Goal: Information Seeking & Learning: Learn about a topic

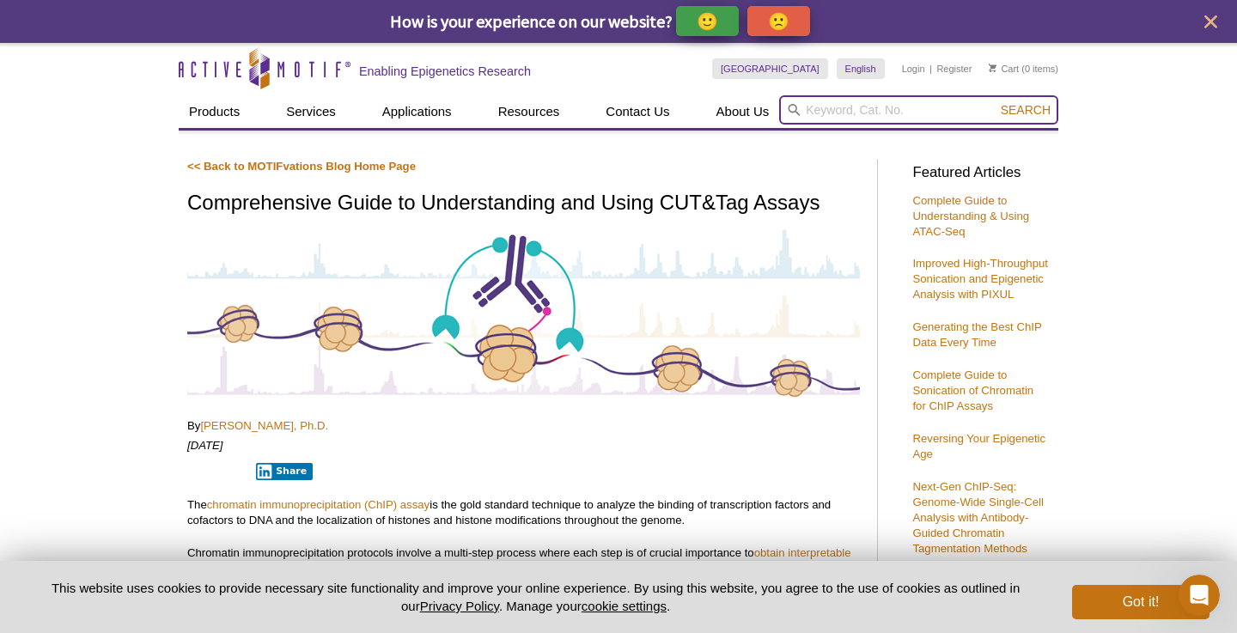
click at [856, 116] on input "search" at bounding box center [918, 109] width 279 height 29
type input "paired-TF"
click at [996, 102] on button "Search" at bounding box center [1026, 109] width 60 height 15
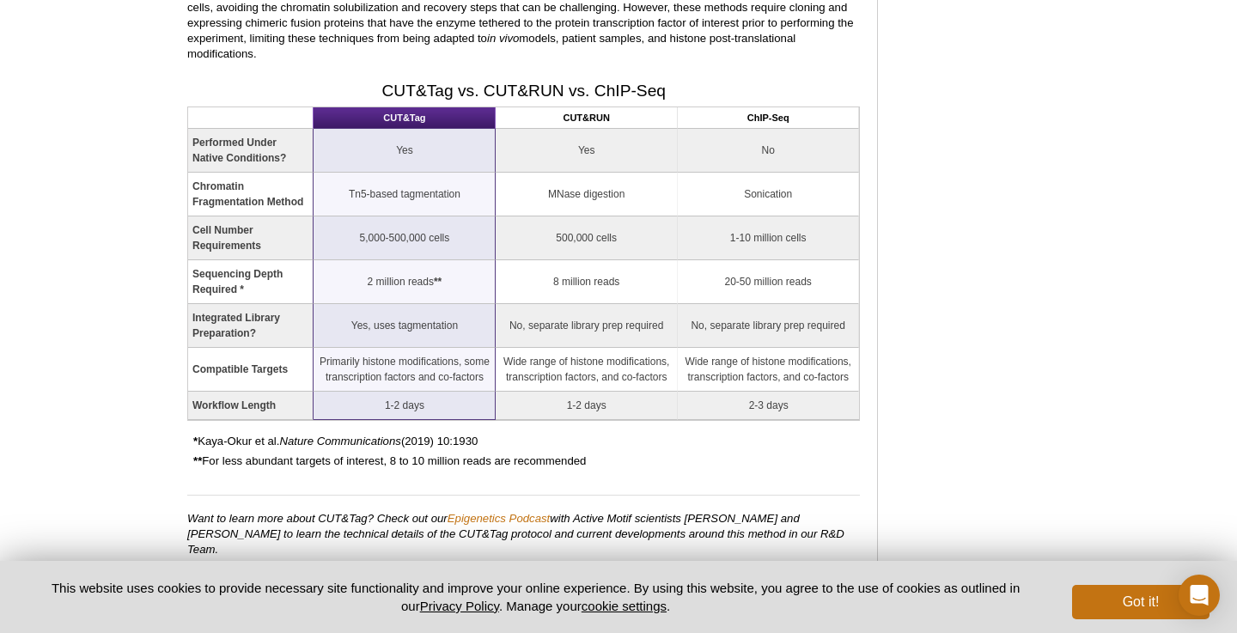
scroll to position [1727, 0]
